Goal: Task Accomplishment & Management: Manage account settings

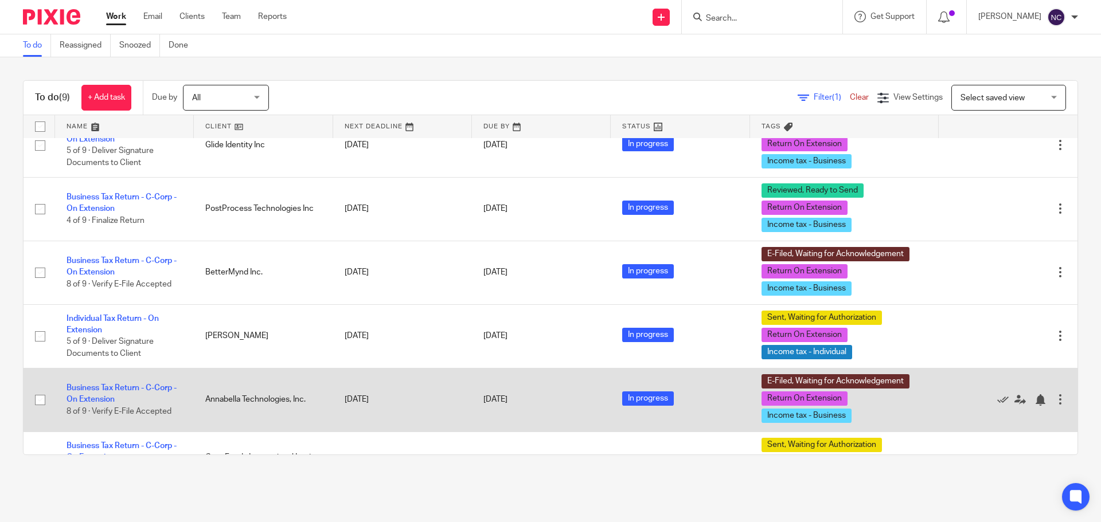
scroll to position [22, 0]
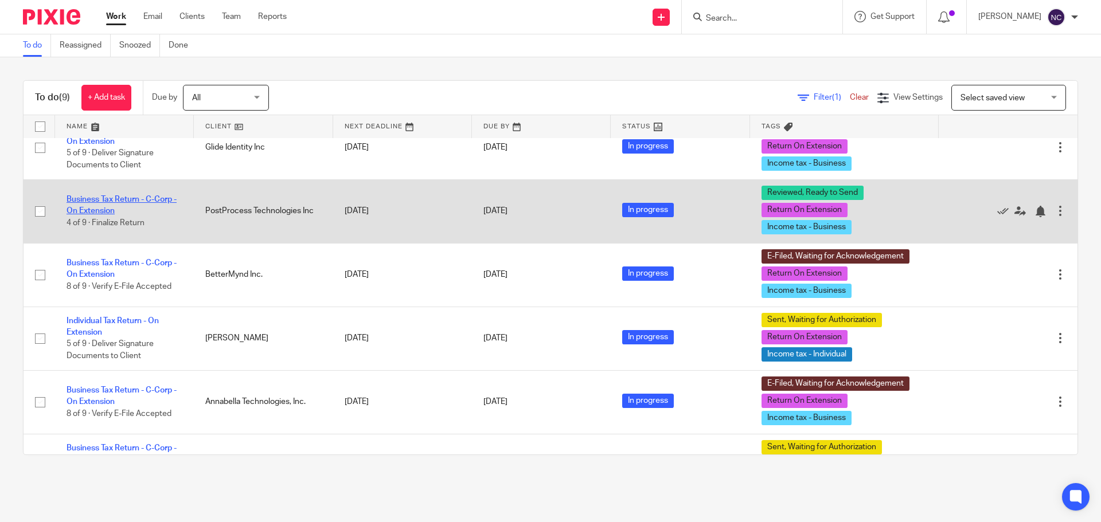
click at [122, 202] on link "Business Tax Return - C-Corp - On Extension" at bounding box center [122, 205] width 110 height 19
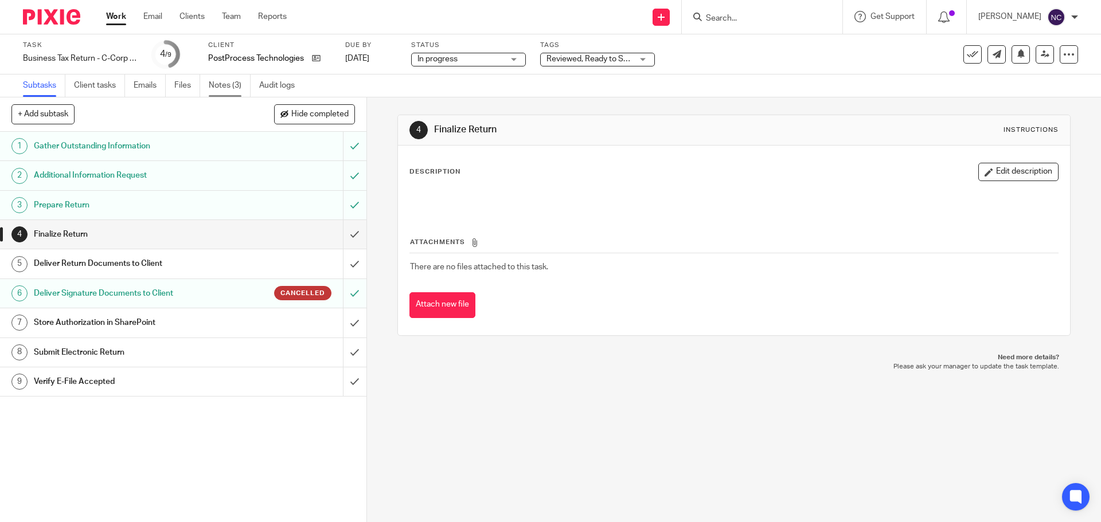
click at [226, 84] on link "Notes (3)" at bounding box center [230, 86] width 42 height 22
click at [340, 237] on input "submit" at bounding box center [183, 234] width 366 height 29
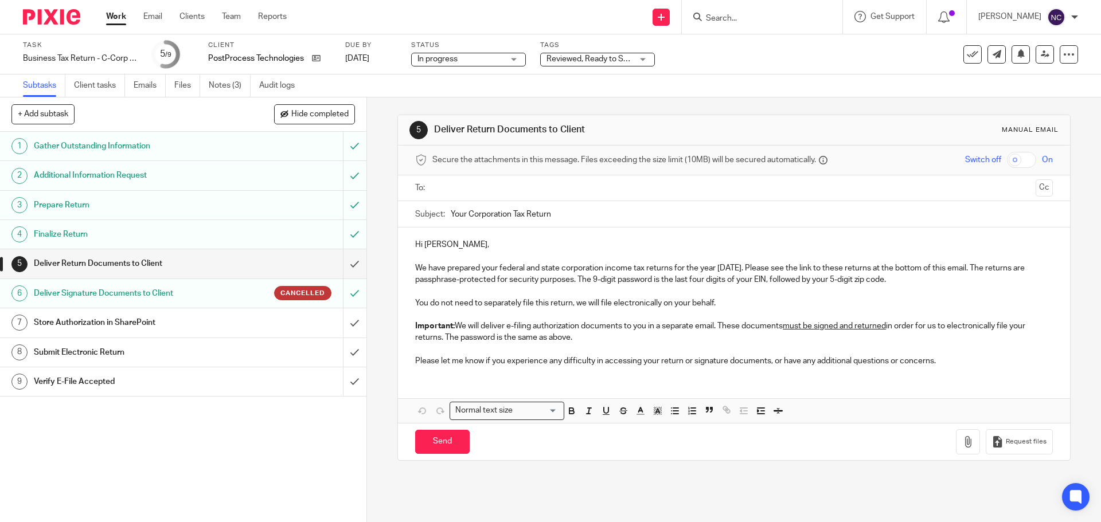
click at [943, 359] on p "Please let me know if you experience any difficulty in accessing your return or…" at bounding box center [733, 360] width 637 height 11
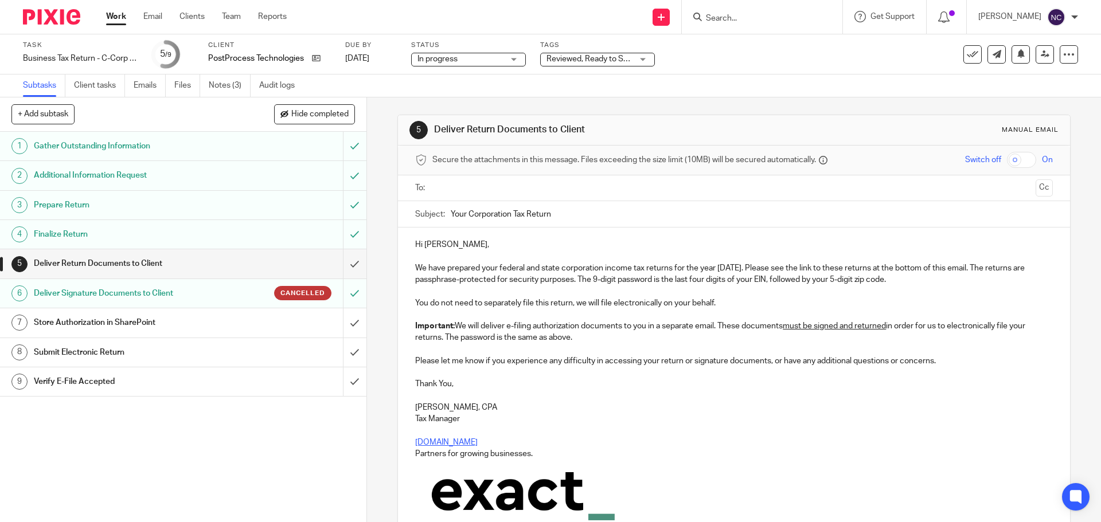
click at [1007, 157] on input "checkbox" at bounding box center [1021, 160] width 29 height 16
checkbox input "true"
click at [533, 194] on input "text" at bounding box center [733, 188] width 594 height 13
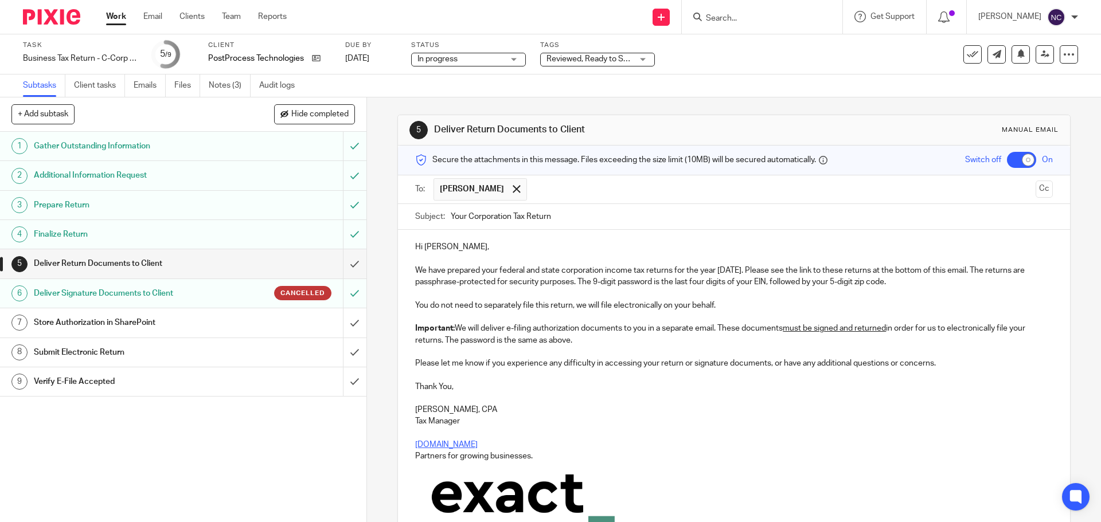
click at [561, 186] on input "text" at bounding box center [782, 189] width 498 height 22
click at [1035, 192] on button "Cc" at bounding box center [1043, 189] width 17 height 17
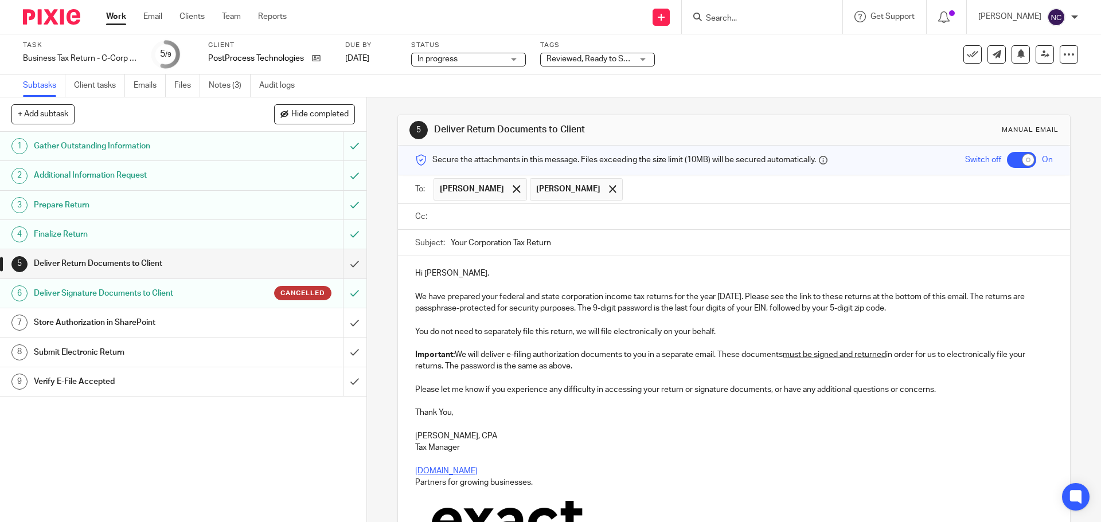
click at [635, 230] on input "Your Corporation Tax Return" at bounding box center [751, 243] width 601 height 26
click at [604, 220] on input "text" at bounding box center [741, 216] width 611 height 13
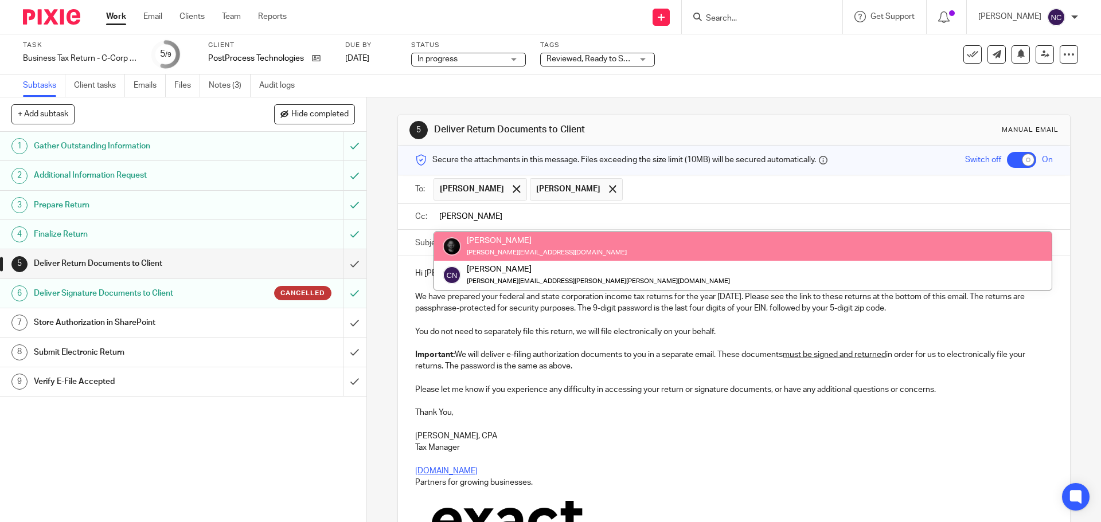
type input "[PERSON_NAME]"
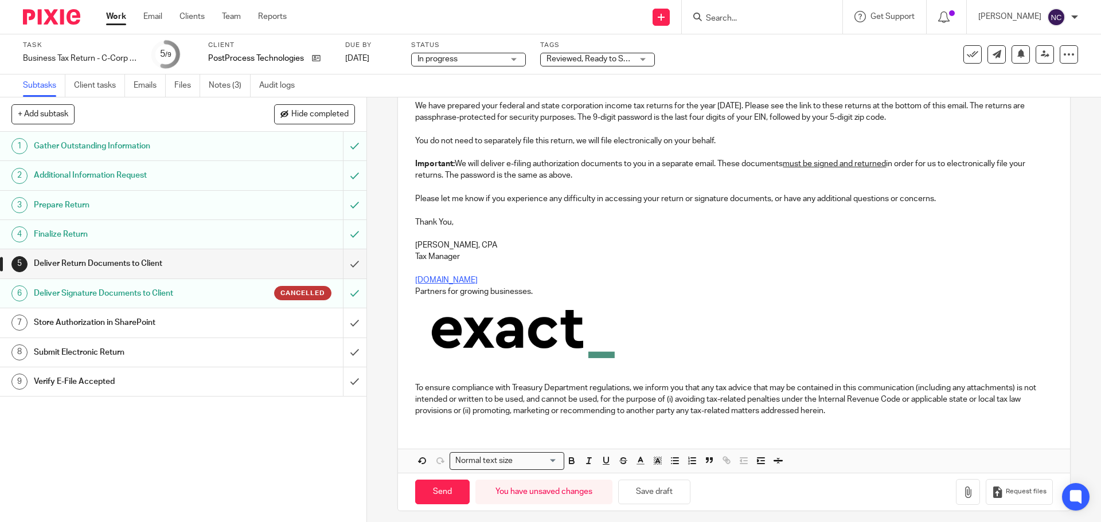
scroll to position [200, 0]
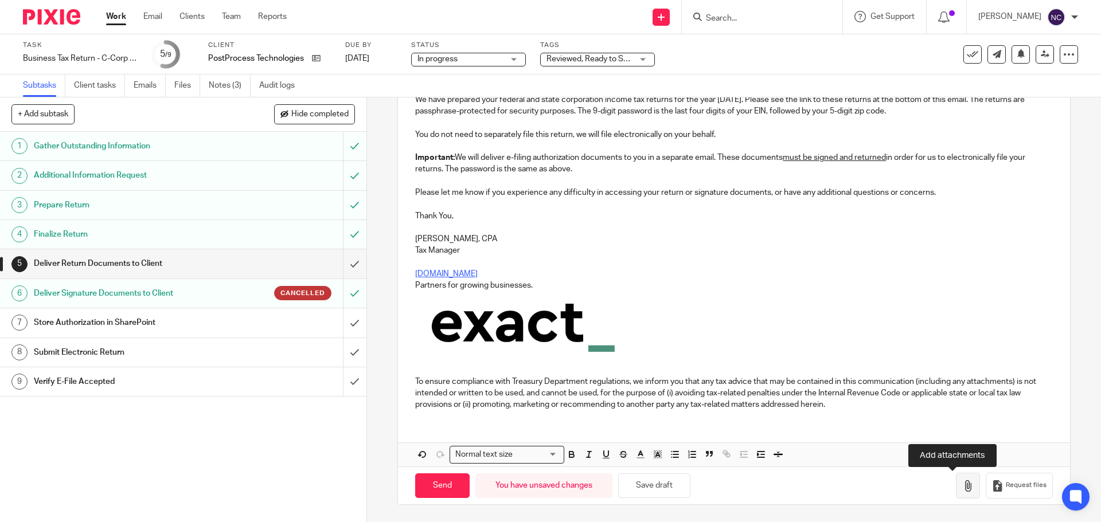
click at [962, 487] on icon "button" at bounding box center [967, 485] width 11 height 11
click at [962, 481] on icon "button" at bounding box center [967, 485] width 11 height 11
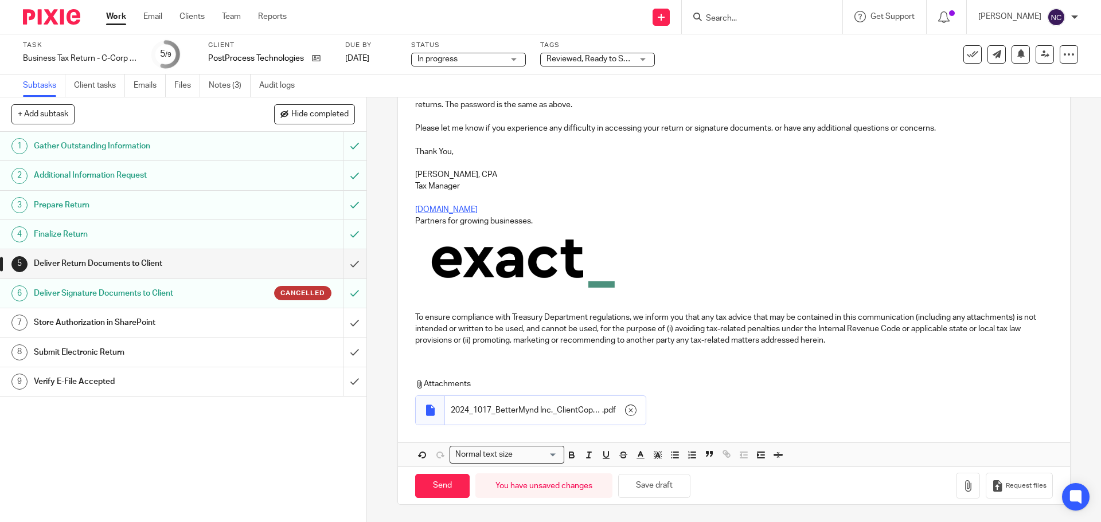
scroll to position [264, 0]
click at [434, 494] on input "Send" at bounding box center [442, 486] width 54 height 25
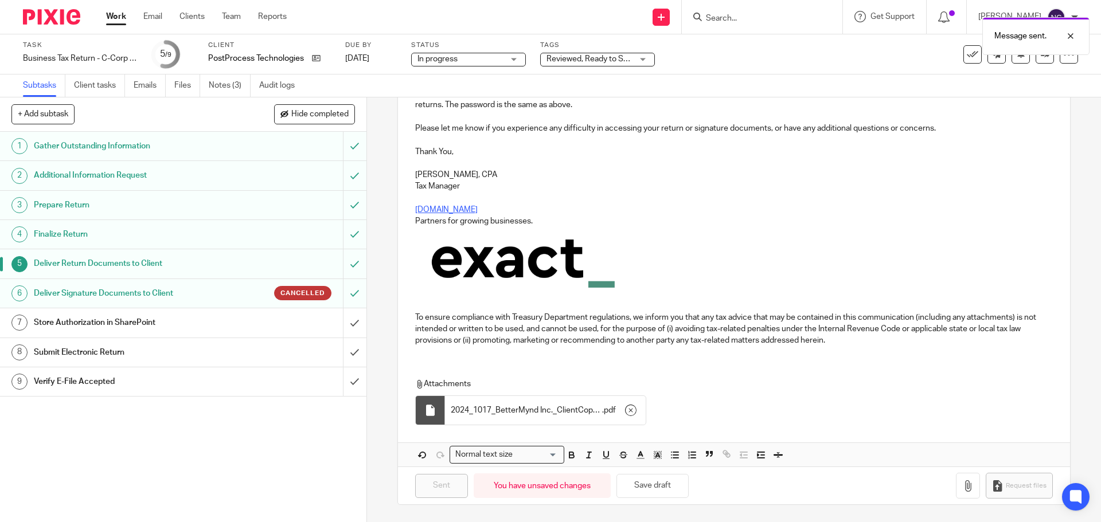
checkbox input "false"
type input "Sent"
click at [635, 412] on button "button" at bounding box center [631, 410] width 18 height 18
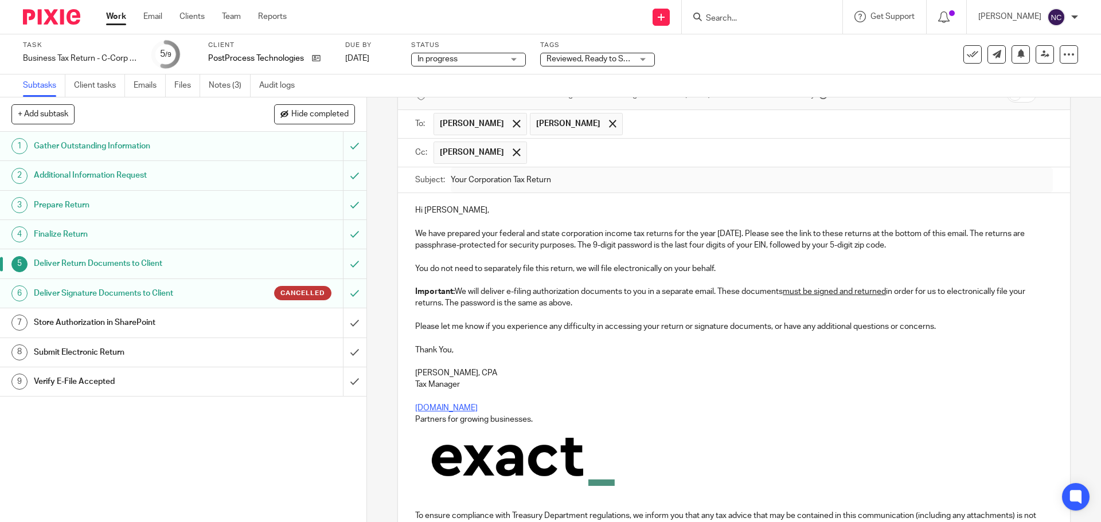
scroll to position [200, 0]
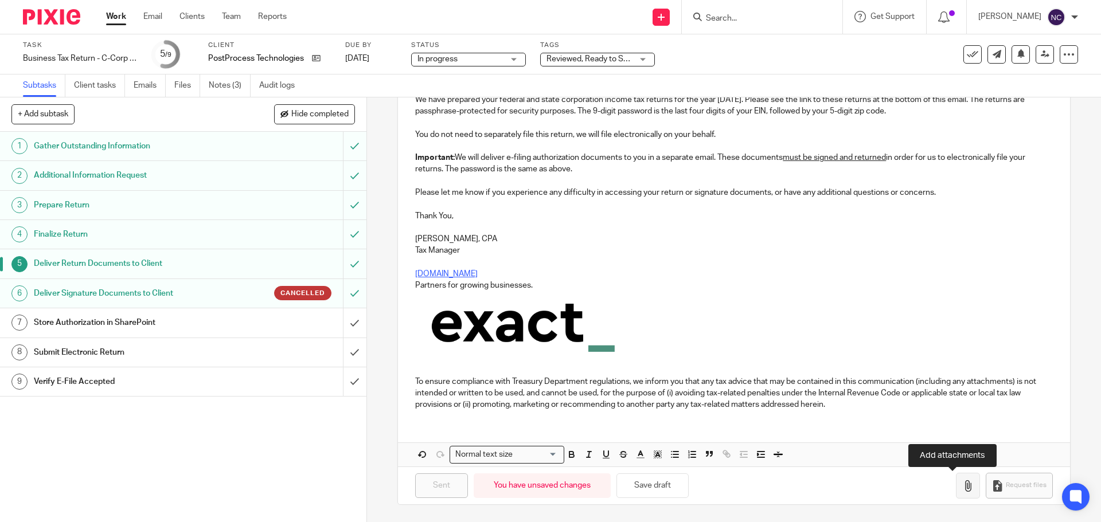
click at [962, 485] on icon "button" at bounding box center [967, 485] width 11 height 11
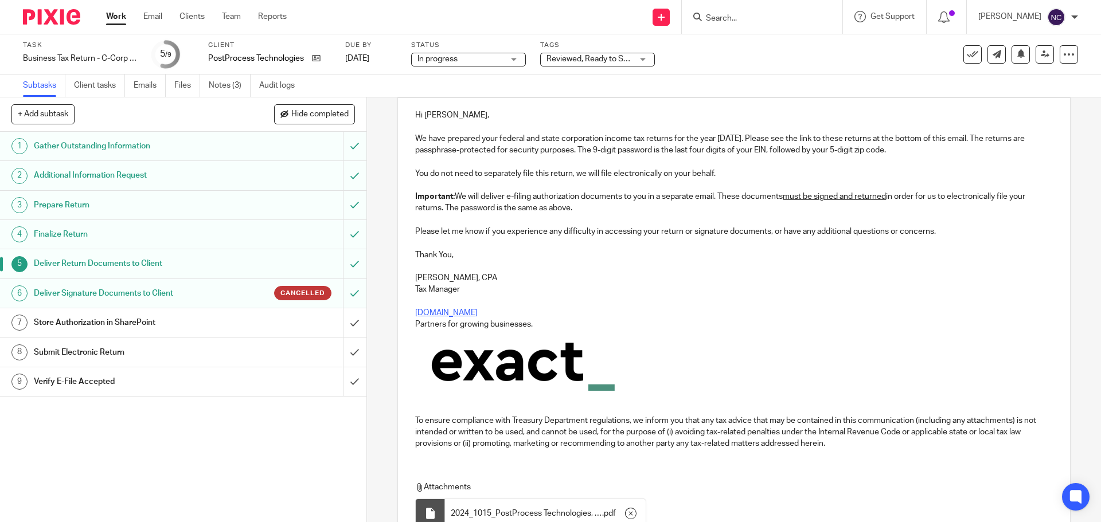
scroll to position [0, 0]
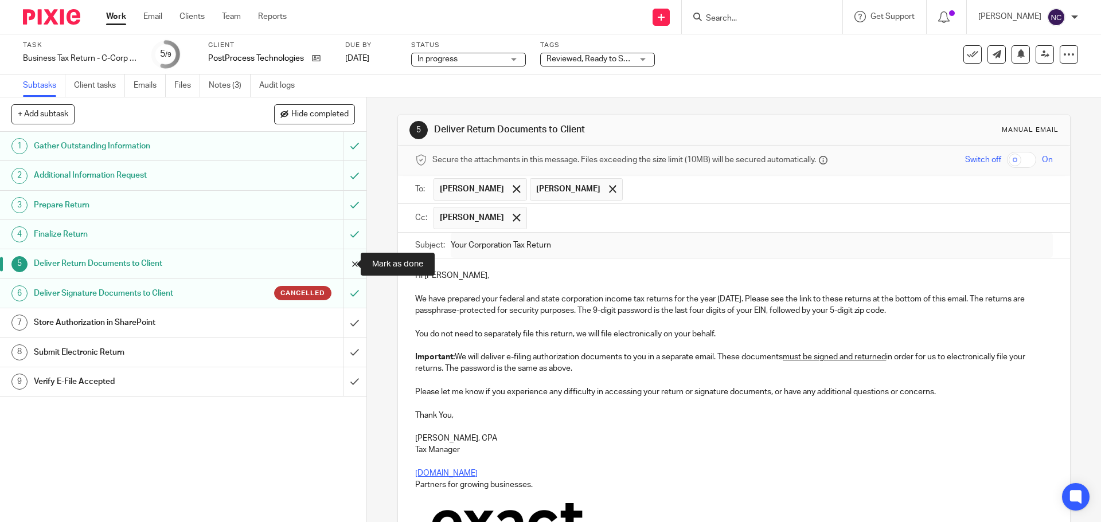
click at [342, 267] on input "submit" at bounding box center [183, 263] width 366 height 29
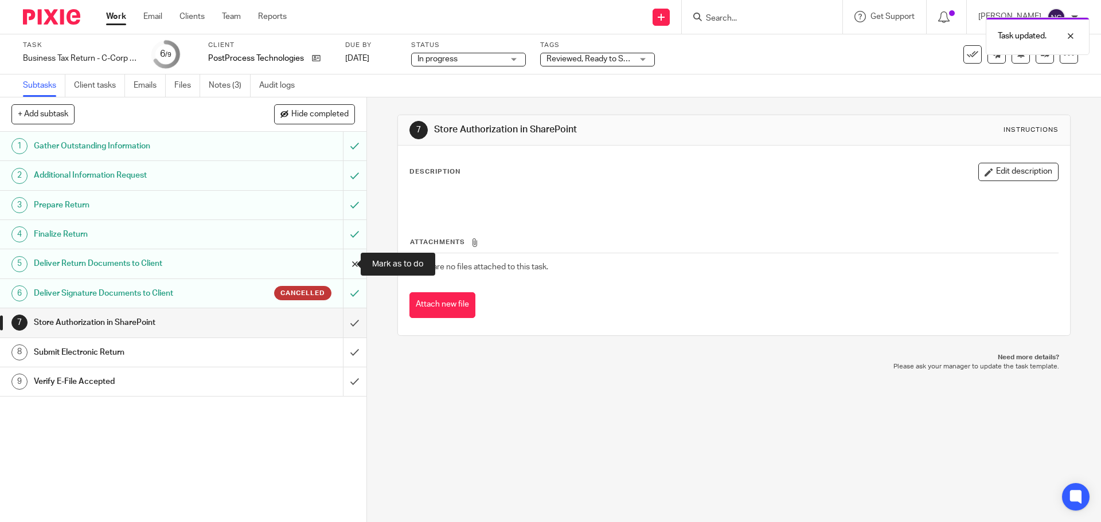
click at [344, 265] on input "submit" at bounding box center [183, 263] width 366 height 29
click at [222, 270] on h1 "Deliver Return Documents to Client" at bounding box center [133, 263] width 198 height 17
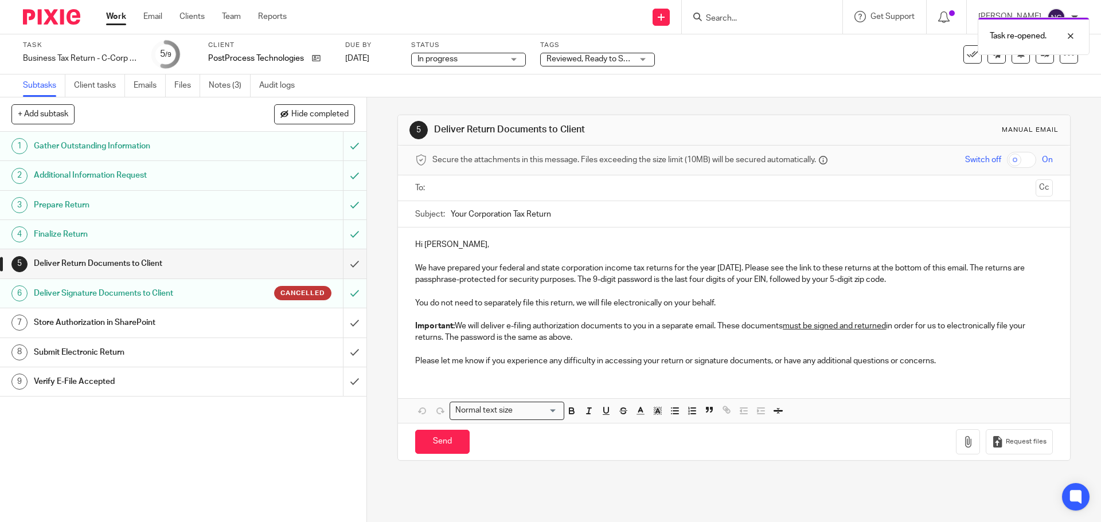
click at [1007, 158] on input "checkbox" at bounding box center [1021, 160] width 29 height 16
checkbox input "true"
click at [947, 355] on p "Please let me know if you experience any difficulty in accessing your return or…" at bounding box center [733, 360] width 637 height 11
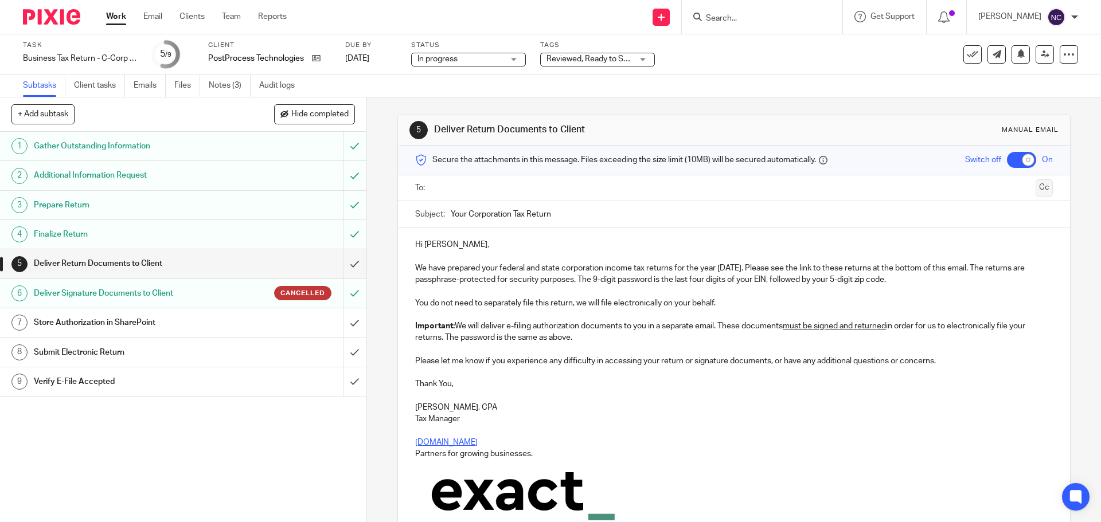
click at [1035, 186] on button "Cc" at bounding box center [1043, 187] width 17 height 17
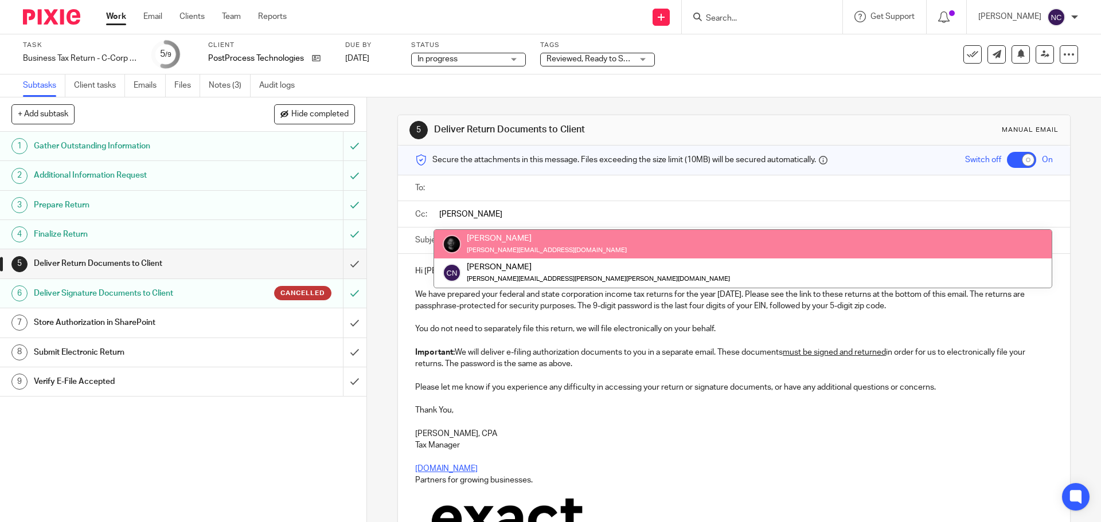
type input "chris"
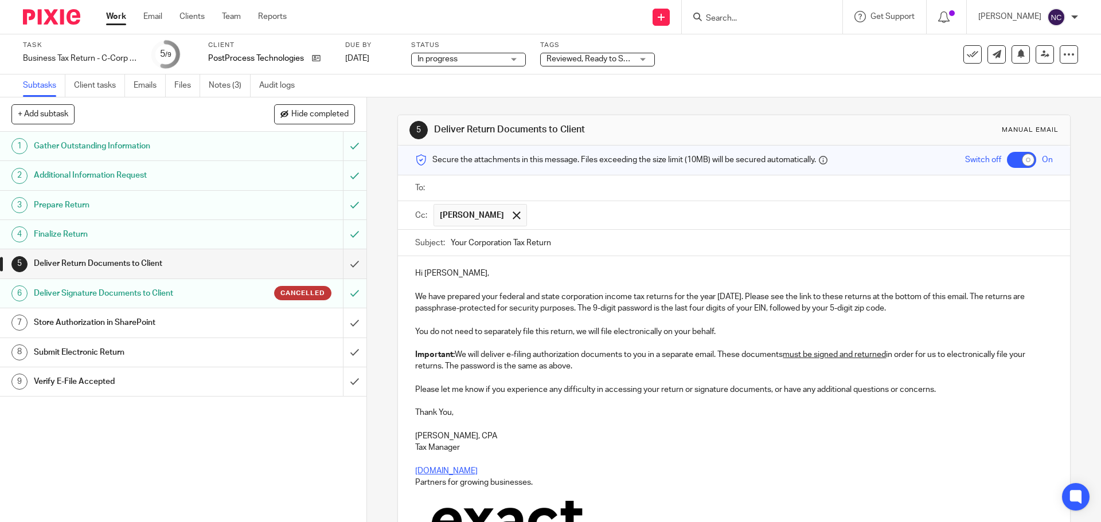
click at [473, 186] on input "text" at bounding box center [741, 188] width 611 height 13
click at [533, 183] on input "text" at bounding box center [790, 189] width 515 height 22
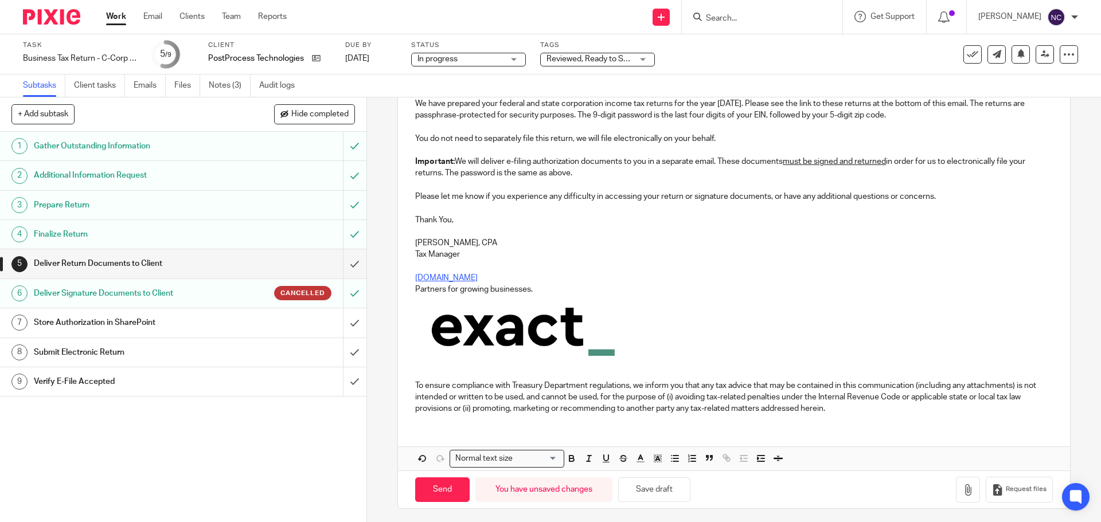
scroll to position [200, 0]
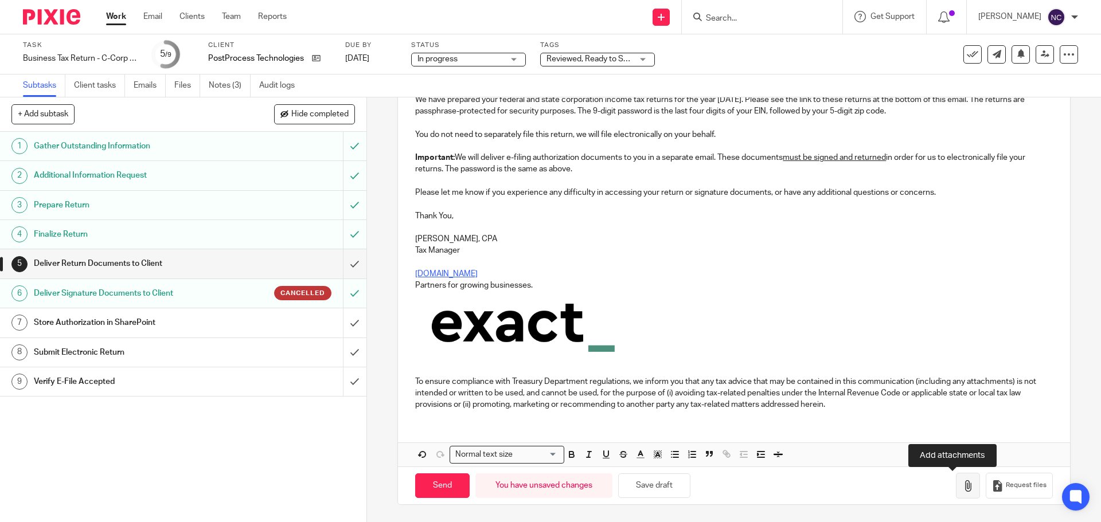
click at [962, 487] on icon "button" at bounding box center [967, 485] width 11 height 11
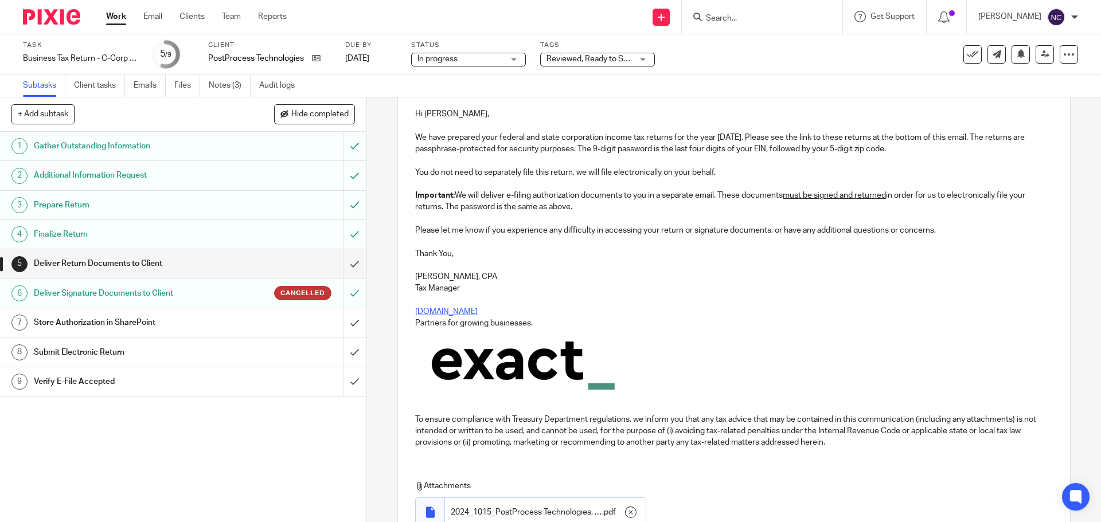
scroll to position [35, 0]
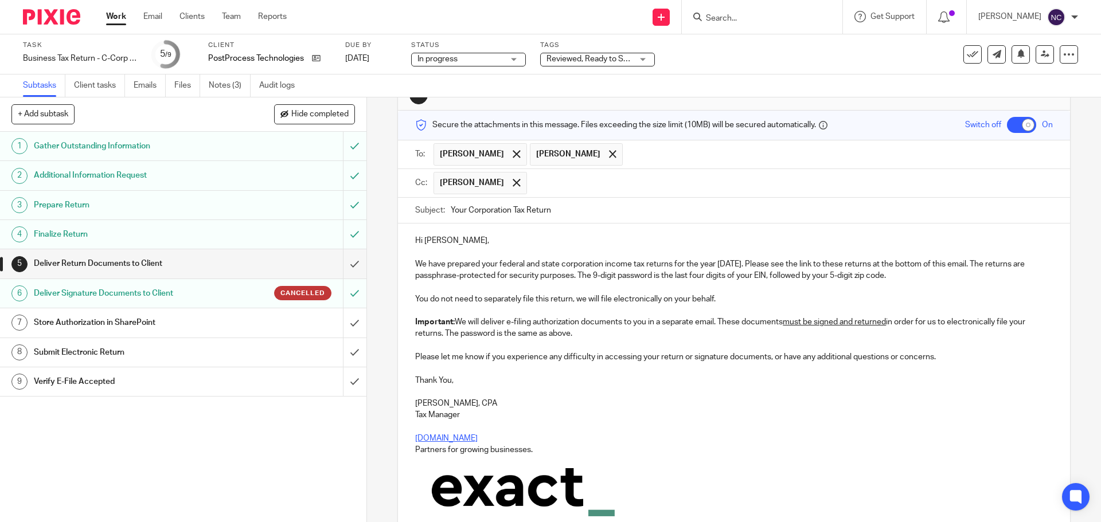
click at [436, 240] on p "Hi [PERSON_NAME]," at bounding box center [733, 240] width 637 height 11
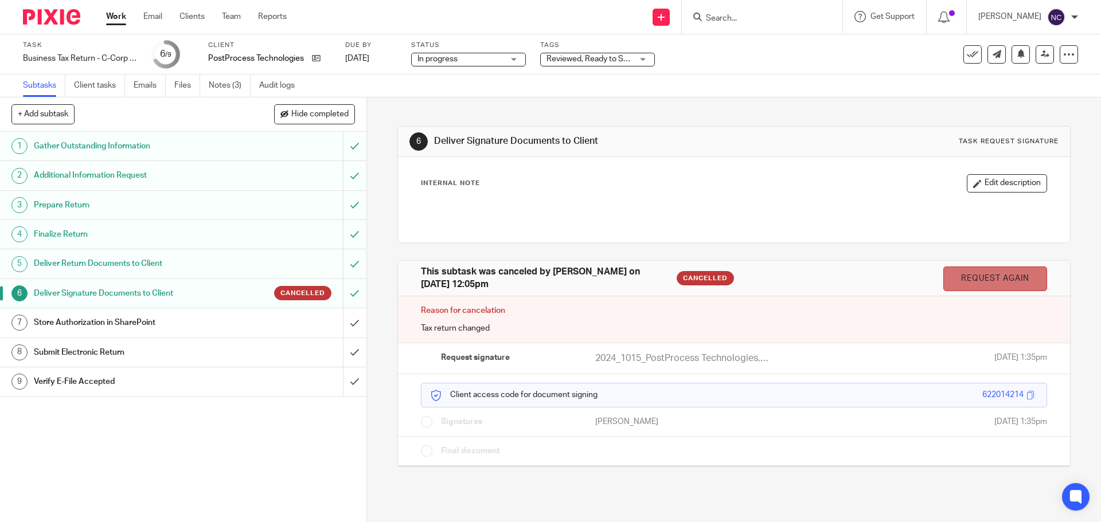
click at [972, 275] on link "Request again" at bounding box center [995, 279] width 104 height 25
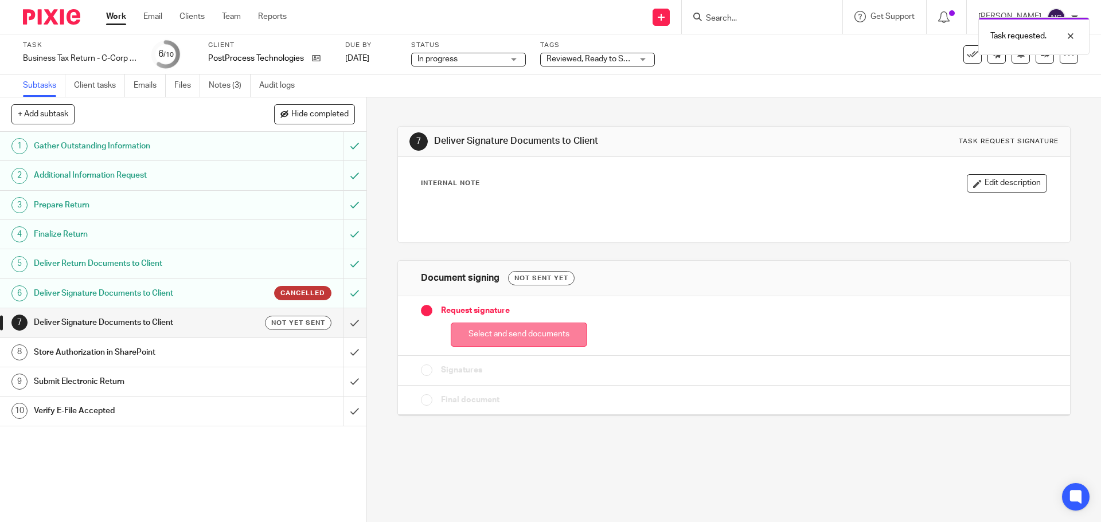
click at [544, 331] on button "Select and send documents" at bounding box center [519, 335] width 136 height 25
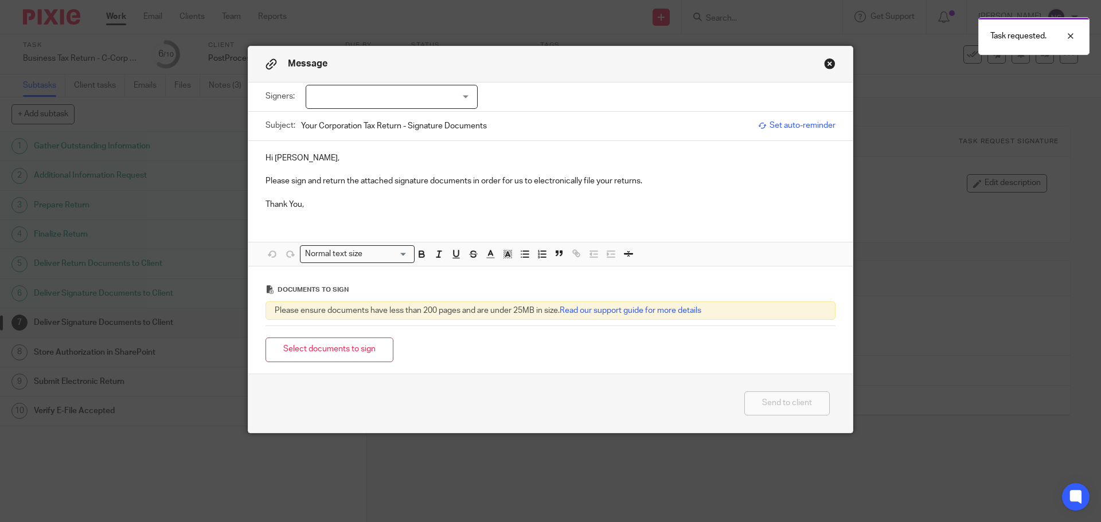
click at [454, 91] on div at bounding box center [392, 97] width 172 height 24
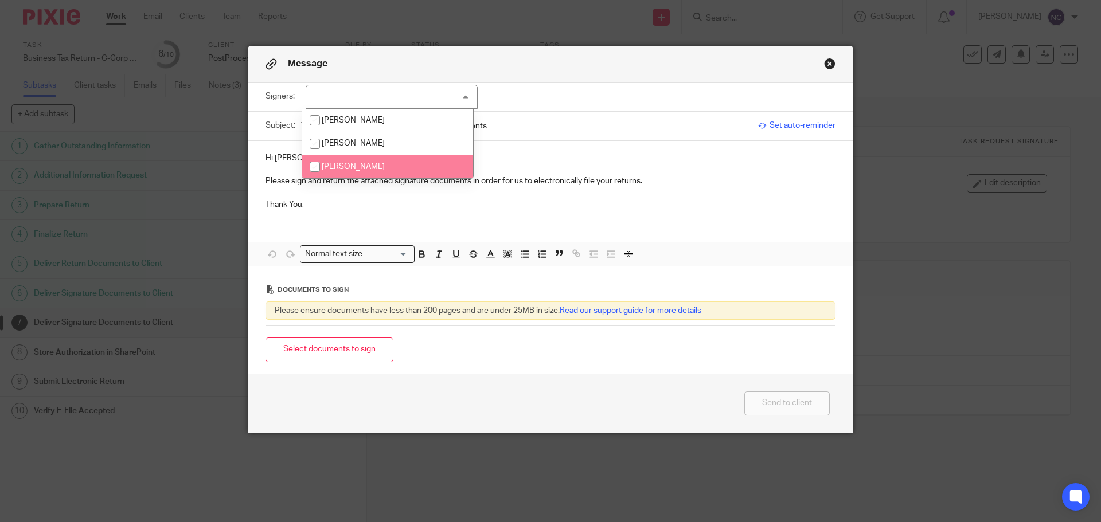
click at [354, 158] on li "[PERSON_NAME]" at bounding box center [387, 167] width 171 height 24
checkbox input "true"
click at [346, 211] on div "Hi Jeff, Please sign and return the attached signature documents in order for u…" at bounding box center [550, 180] width 604 height 78
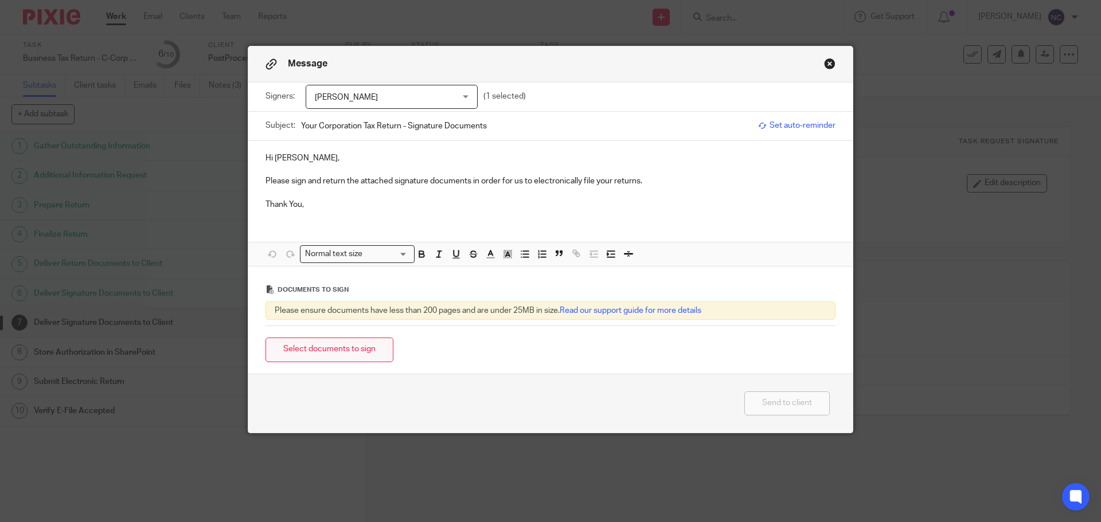
click at [327, 355] on button "Select documents to sign" at bounding box center [329, 350] width 128 height 25
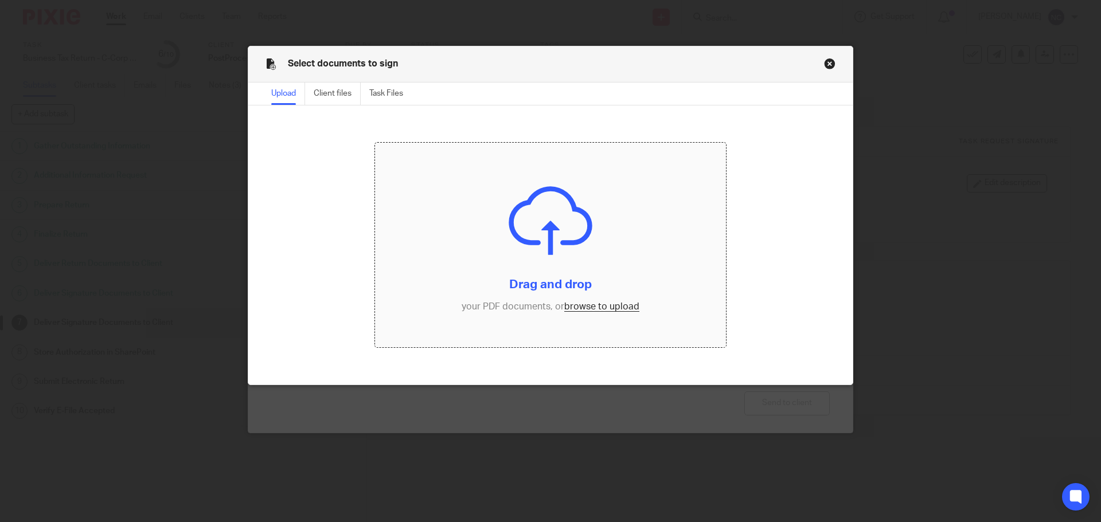
click at [597, 302] on input "file" at bounding box center [550, 245] width 351 height 205
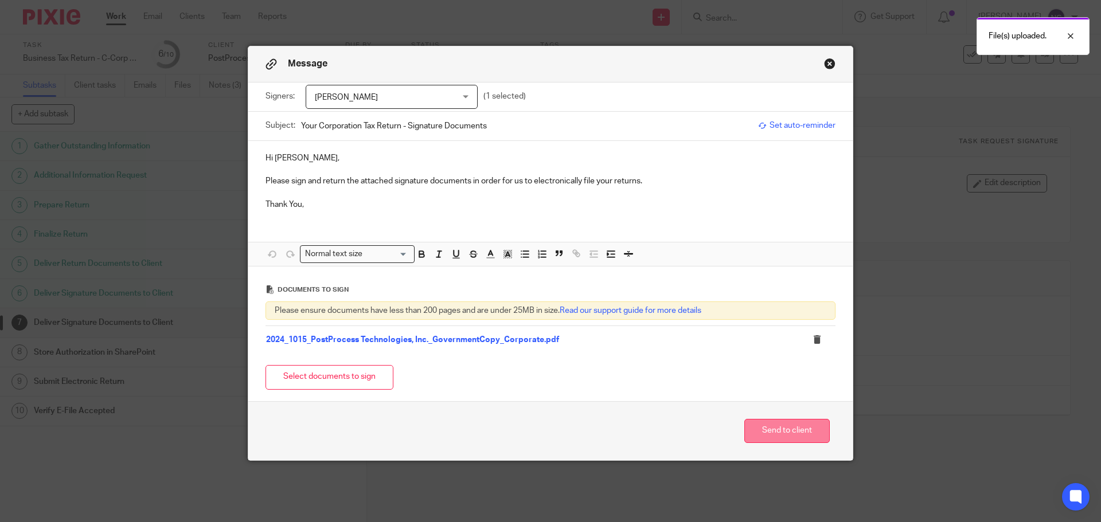
click at [778, 427] on button "Send to client" at bounding box center [786, 431] width 85 height 25
